Goal: Task Accomplishment & Management: Use online tool/utility

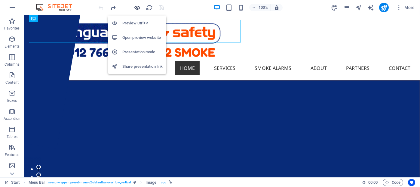
click at [137, 8] on icon "button" at bounding box center [137, 7] width 7 height 7
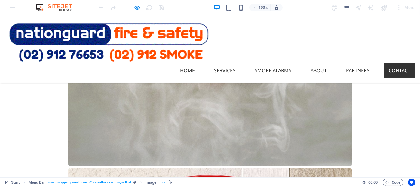
scroll to position [916, 0]
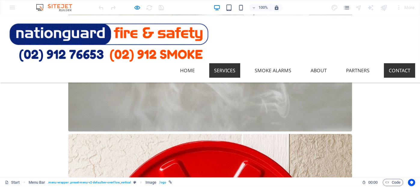
click at [224, 63] on link "Services" at bounding box center [224, 70] width 31 height 14
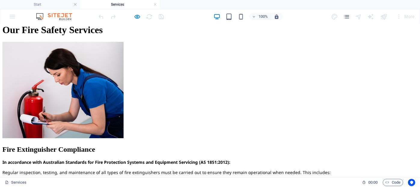
scroll to position [391, 0]
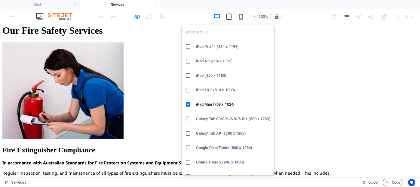
click at [229, 16] on icon "button" at bounding box center [229, 16] width 7 height 7
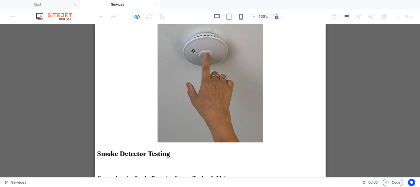
scroll to position [0, 0]
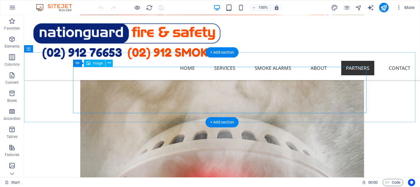
scroll to position [692, 0]
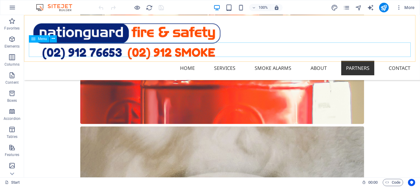
click at [224, 61] on nav "Home Services Smoke Alarms About Partners Contact" at bounding box center [222, 68] width 386 height 14
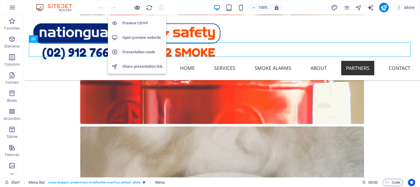
click at [140, 6] on icon "button" at bounding box center [137, 7] width 7 height 7
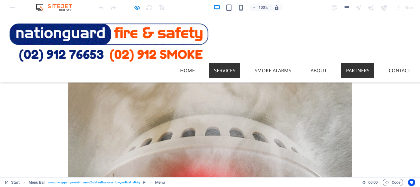
click at [216, 63] on link "Services" at bounding box center [224, 70] width 31 height 14
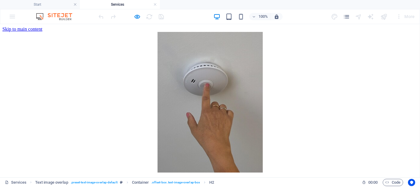
scroll to position [0, 0]
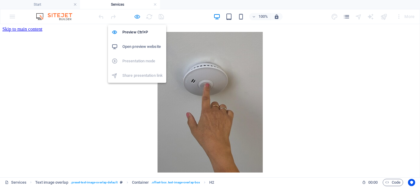
click at [137, 16] on icon "button" at bounding box center [137, 16] width 7 height 7
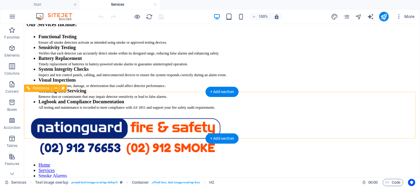
scroll to position [211, 0]
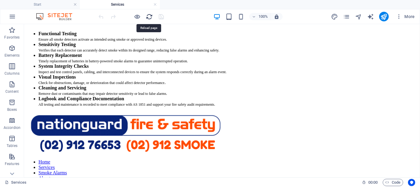
click at [150, 18] on icon "reload" at bounding box center [149, 16] width 7 height 7
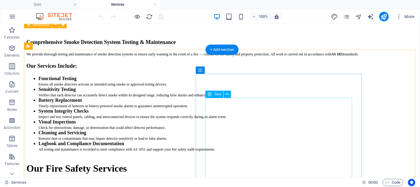
scroll to position [241, 0]
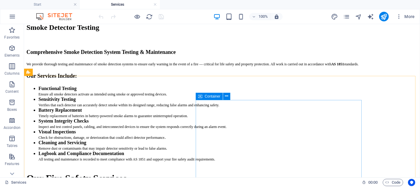
click at [212, 97] on span "Container" at bounding box center [213, 96] width 16 height 4
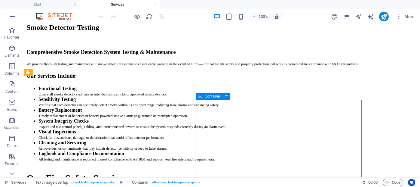
click at [212, 97] on span "Container" at bounding box center [213, 96] width 16 height 4
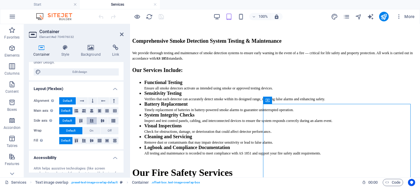
scroll to position [90, 0]
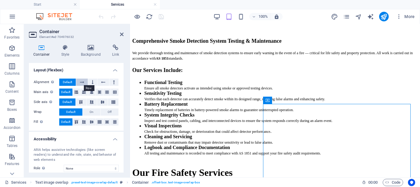
click at [82, 82] on icon at bounding box center [82, 82] width 4 height 7
click at [82, 91] on icon at bounding box center [84, 91] width 4 height 7
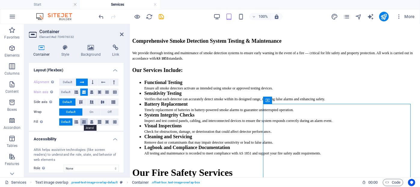
click at [83, 122] on icon at bounding box center [84, 121] width 4 height 7
click at [75, 122] on icon at bounding box center [77, 121] width 4 height 7
click at [122, 35] on icon at bounding box center [122, 34] width 4 height 5
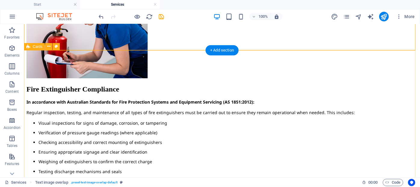
scroll to position [361, 0]
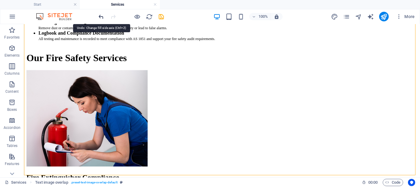
click at [101, 16] on icon "undo" at bounding box center [101, 16] width 7 height 7
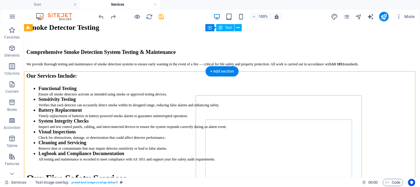
scroll to position [241, 0]
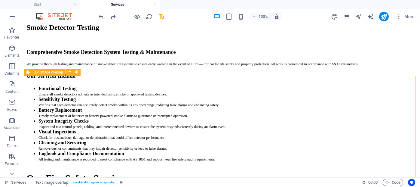
click at [42, 73] on span "Text image overlap" at bounding box center [48, 72] width 30 height 4
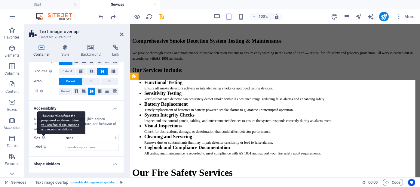
scroll to position [122, 0]
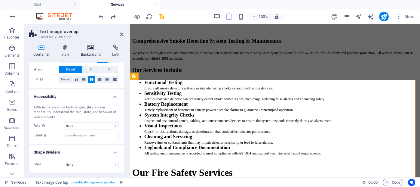
click at [92, 45] on icon at bounding box center [90, 48] width 29 height 6
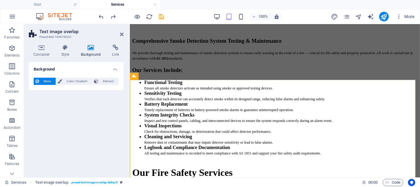
click at [88, 19] on div "100% More" at bounding box center [210, 16] width 420 height 14
click at [98, 16] on icon "undo" at bounding box center [101, 16] width 7 height 7
click at [101, 18] on icon "undo" at bounding box center [101, 16] width 7 height 7
click at [59, 6] on h4 "Start" at bounding box center [40, 4] width 80 height 7
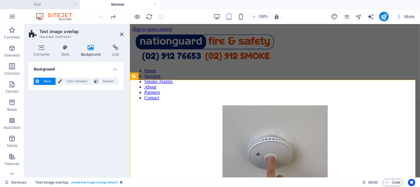
scroll to position [692, 0]
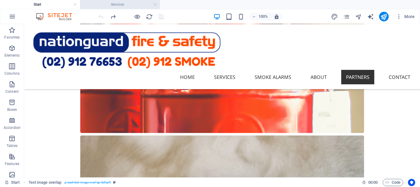
click at [117, 6] on h4 "Services" at bounding box center [120, 4] width 80 height 7
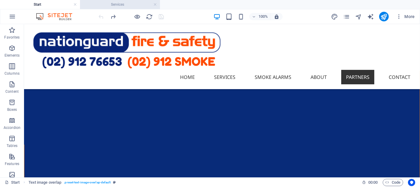
scroll to position [241, 0]
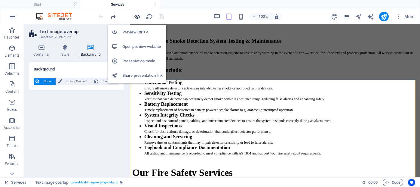
click at [137, 16] on icon "button" at bounding box center [137, 16] width 7 height 7
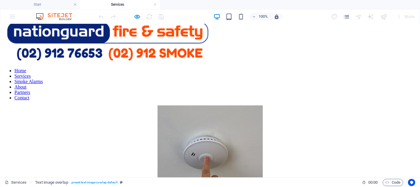
scroll to position [0, 0]
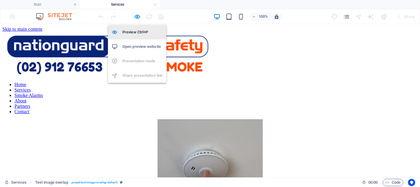
click at [135, 30] on h6 "Preview Ctrl+P" at bounding box center [142, 32] width 40 height 7
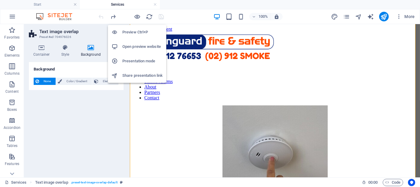
scroll to position [347, 0]
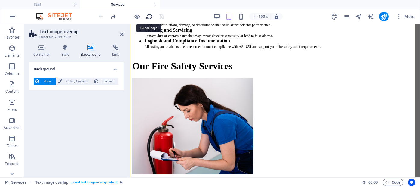
click at [147, 16] on icon "reload" at bounding box center [149, 16] width 7 height 7
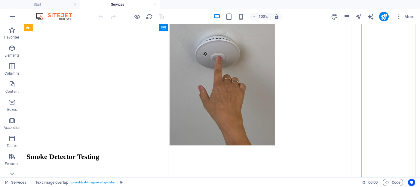
scroll to position [120, 0]
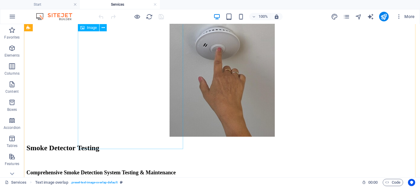
click at [128, 106] on figure at bounding box center [221, 67] width 391 height 142
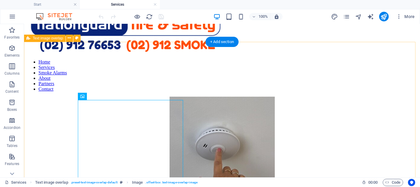
scroll to position [30, 0]
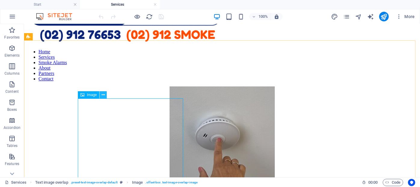
click at [102, 94] on icon at bounding box center [103, 95] width 3 height 6
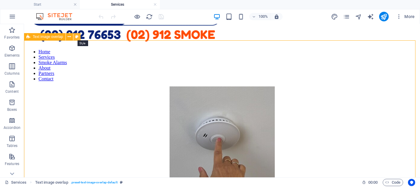
click at [79, 37] on button at bounding box center [76, 36] width 7 height 7
select select "rem"
select select "px"
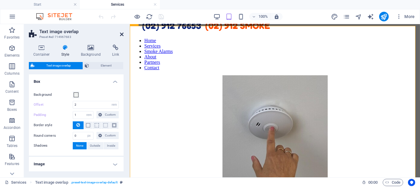
click at [121, 35] on icon at bounding box center [122, 34] width 4 height 5
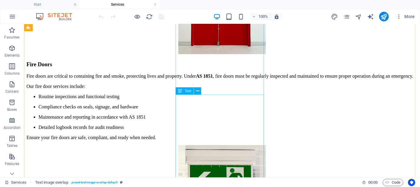
scroll to position [1023, 0]
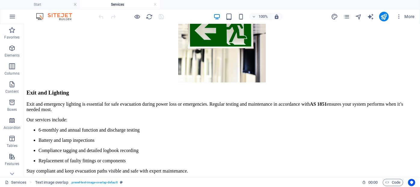
click at [142, 15] on div at bounding box center [131, 17] width 67 height 10
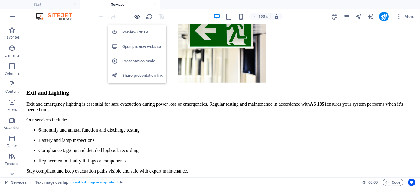
click at [139, 17] on icon "button" at bounding box center [137, 16] width 7 height 7
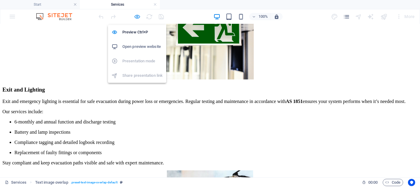
scroll to position [98, 0]
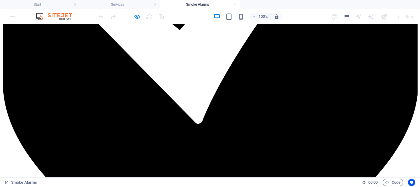
scroll to position [511, 0]
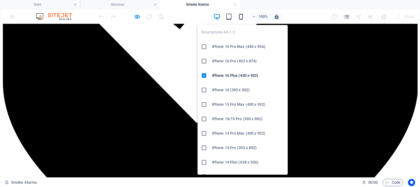
drag, startPoint x: 244, startPoint y: 16, endPoint x: 240, endPoint y: 17, distance: 3.4
click at [242, 16] on icon "button" at bounding box center [241, 16] width 7 height 7
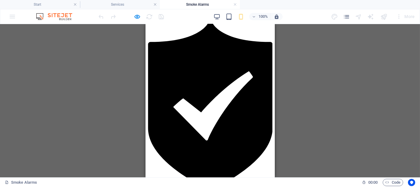
scroll to position [209, 0]
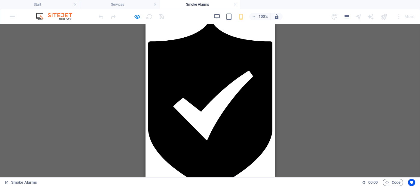
click at [157, 69] on div "Why Smoke Alarms Matter Every year in [GEOGRAPHIC_DATA], there are more than 20…" at bounding box center [210, 68] width 125 height 365
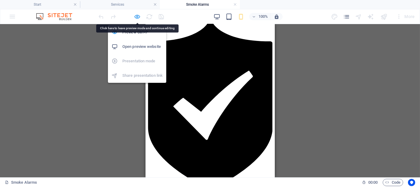
click at [136, 17] on icon "button" at bounding box center [137, 16] width 7 height 7
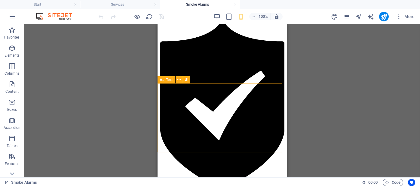
click at [162, 81] on icon at bounding box center [162, 79] width 4 height 7
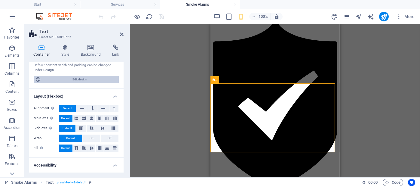
scroll to position [60, 0]
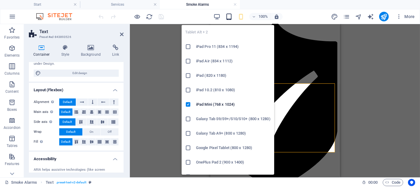
click at [228, 17] on icon "button" at bounding box center [229, 16] width 7 height 7
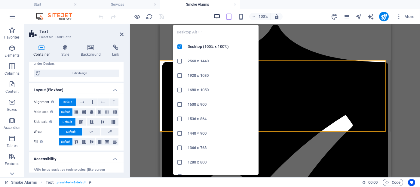
click at [218, 17] on icon "button" at bounding box center [217, 16] width 7 height 7
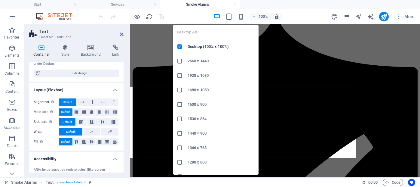
scroll to position [183, 0]
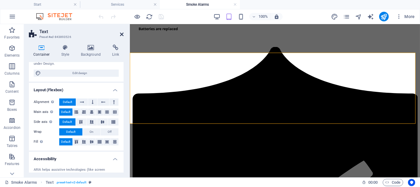
click at [122, 35] on icon at bounding box center [122, 34] width 4 height 5
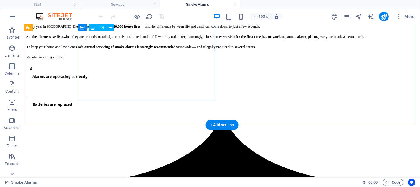
scroll to position [120, 0]
